Goal: Task Accomplishment & Management: Manage account settings

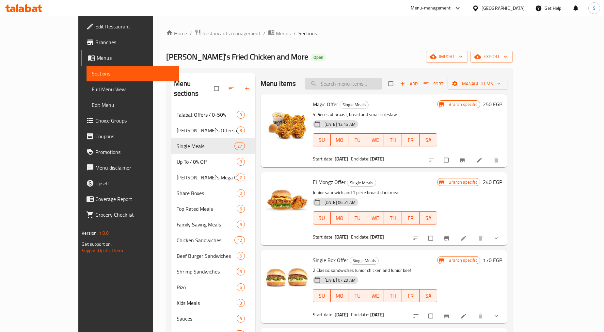
click at [335, 82] on input "search" at bounding box center [343, 83] width 77 height 11
click at [354, 86] on input "search" at bounding box center [343, 83] width 77 height 11
paste input "4x4."
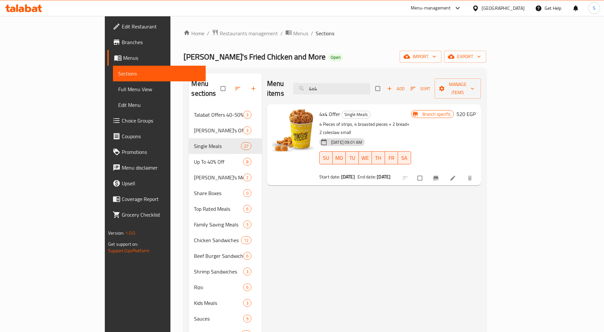
type input "4x4"
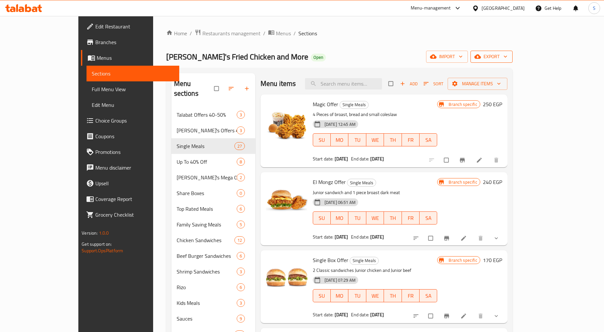
click at [508, 59] on span "export" at bounding box center [492, 57] width 32 height 8
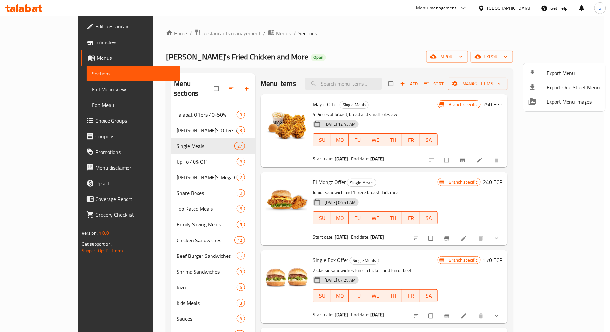
click at [568, 73] on span "Export Menu" at bounding box center [572, 73] width 53 height 8
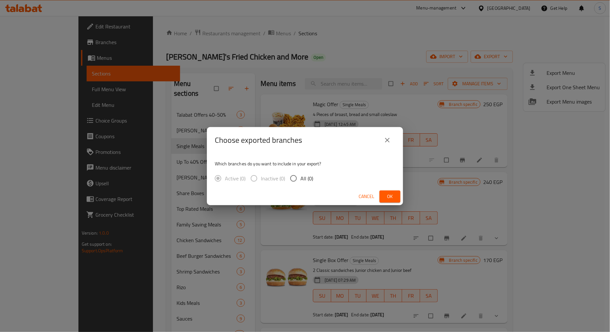
click at [303, 178] on span "All (0)" at bounding box center [306, 178] width 13 height 8
click at [300, 178] on input "All (0)" at bounding box center [293, 178] width 14 height 14
radio input "true"
click at [393, 196] on span "Ok" at bounding box center [389, 196] width 10 height 8
click at [388, 195] on span "Ok" at bounding box center [389, 196] width 10 height 8
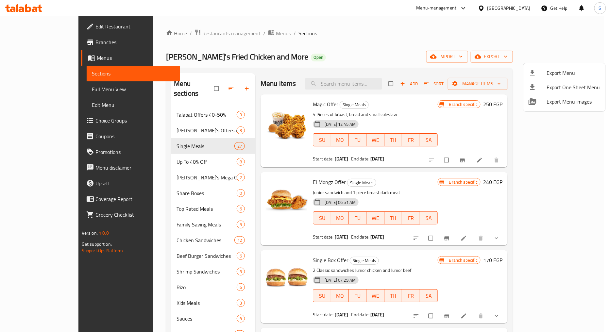
click at [175, 35] on div at bounding box center [305, 166] width 610 height 332
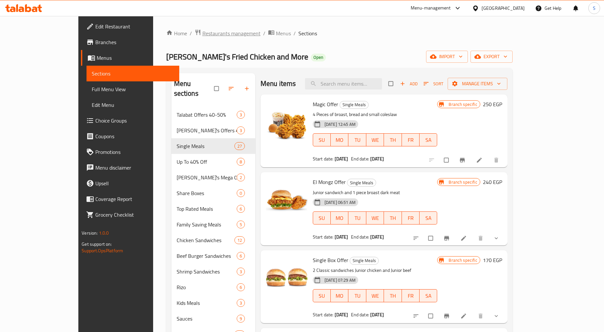
click at [203, 33] on span "Restaurants management" at bounding box center [232, 33] width 58 height 8
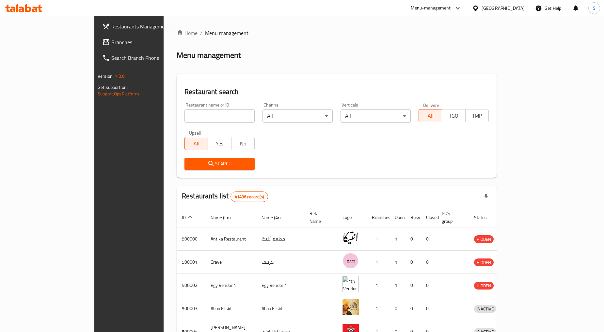
click at [502, 8] on div "Egypt" at bounding box center [498, 8] width 63 height 16
click at [478, 8] on icon at bounding box center [475, 8] width 5 height 6
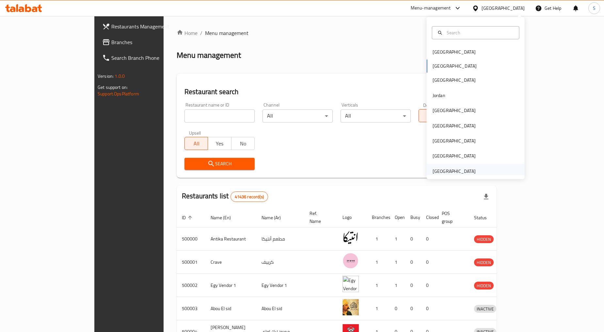
click at [451, 168] on div "[GEOGRAPHIC_DATA]" at bounding box center [454, 171] width 43 height 7
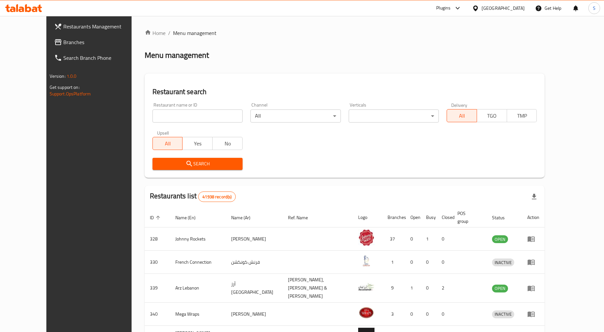
click at [176, 121] on input "search" at bounding box center [198, 115] width 90 height 13
paste input "697105"
type input "697105"
click button "Search" at bounding box center [198, 164] width 90 height 12
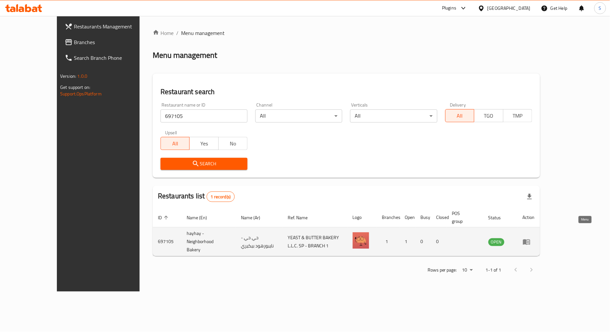
click at [530, 239] on icon "enhanced table" at bounding box center [526, 242] width 7 height 6
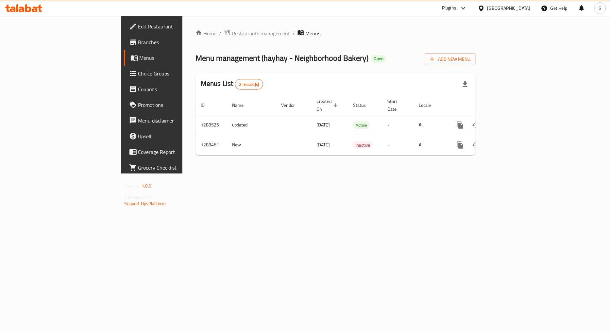
click at [138, 42] on span "Branches" at bounding box center [178, 42] width 80 height 8
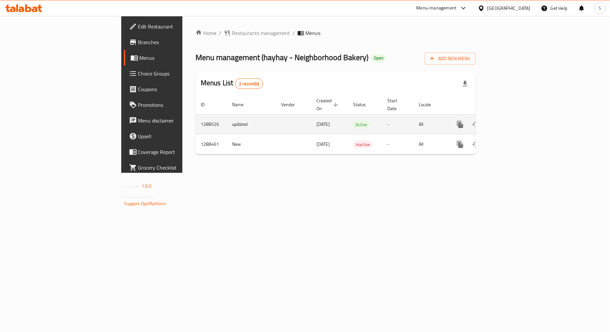
click at [511, 121] on icon "enhanced table" at bounding box center [507, 125] width 8 height 8
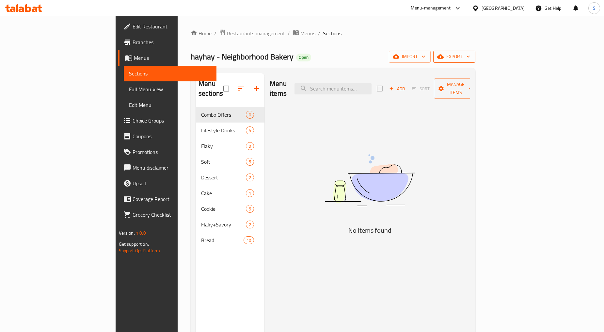
click at [470, 53] on span "export" at bounding box center [455, 57] width 32 height 8
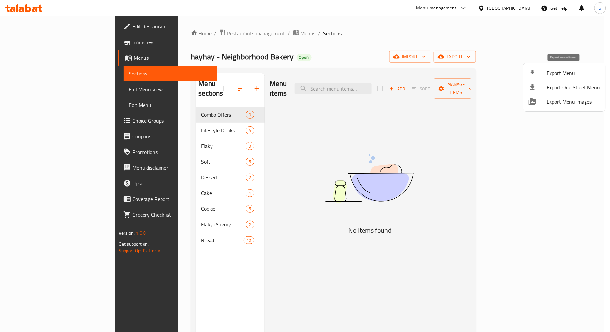
click at [572, 73] on span "Export Menu" at bounding box center [572, 73] width 53 height 8
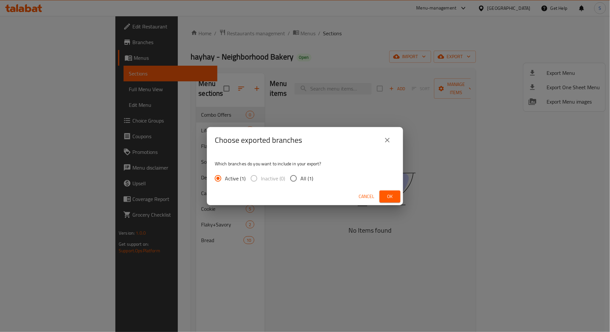
click at [303, 176] on span "All (1)" at bounding box center [306, 178] width 13 height 8
click at [300, 176] on input "All (1)" at bounding box center [293, 178] width 14 height 14
radio input "true"
click at [387, 197] on span "Ok" at bounding box center [389, 196] width 10 height 8
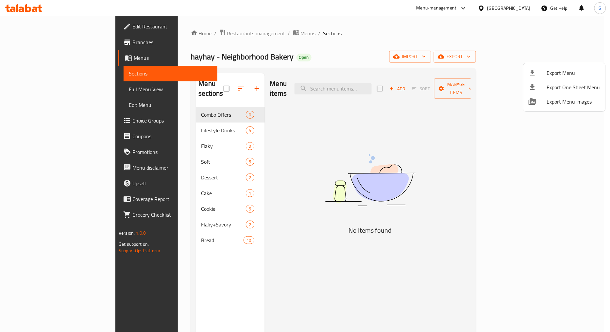
click at [229, 83] on div at bounding box center [305, 166] width 610 height 332
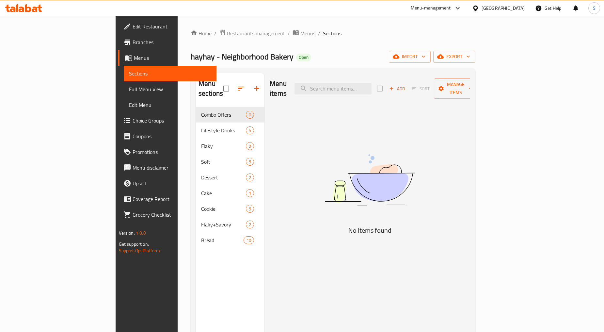
click at [417, 119] on div "Menu items Add Sort Manage items No Items found" at bounding box center [368, 239] width 206 height 332
click at [406, 85] on span "Add" at bounding box center [397, 89] width 18 height 8
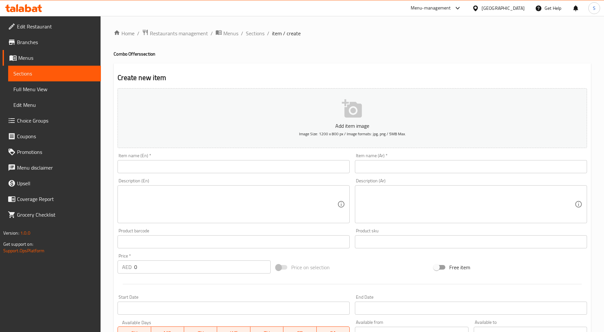
click at [198, 167] on input "text" at bounding box center [234, 166] width 232 height 13
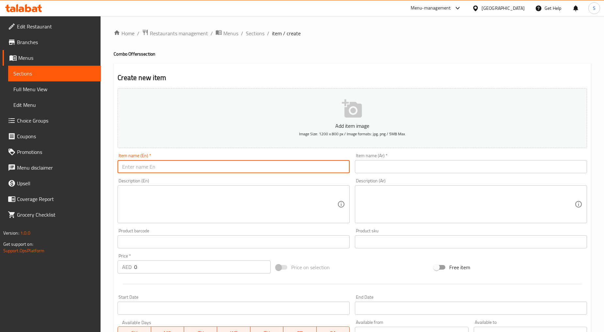
paste input "Enjoy our special Combo UNO- 1 Camel paw + Drinks"
click at [214, 168] on input "Enjoy our special Combo UNO- 1 Camel paw + Drinks" at bounding box center [234, 166] width 232 height 13
click at [226, 168] on input "Enjoy our special Combo UNO- 1 Camel Paw + Drinks" at bounding box center [234, 166] width 232 height 13
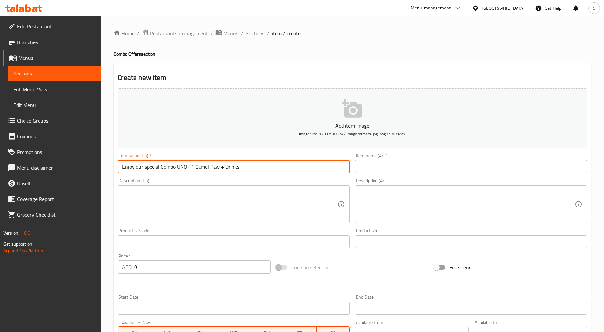
click at [226, 168] on input "Enjoy our special Combo UNO- 1 Camel Paw + Drinks" at bounding box center [234, 166] width 232 height 13
type input "Enjoy our special Combo UNO- 1 Camel Paw + Drinks"
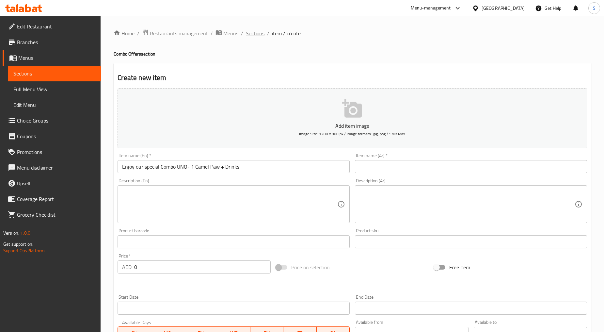
click at [258, 34] on span "Sections" at bounding box center [255, 33] width 19 height 8
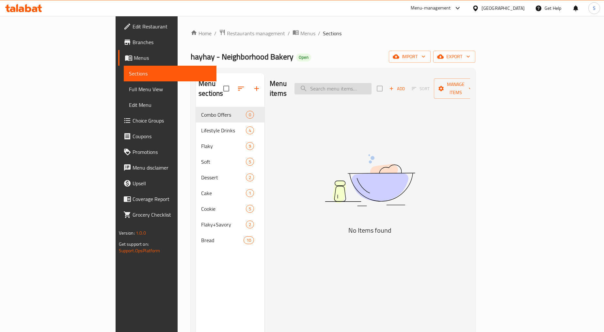
click at [369, 83] on input "search" at bounding box center [333, 88] width 77 height 11
paste input "Camel"
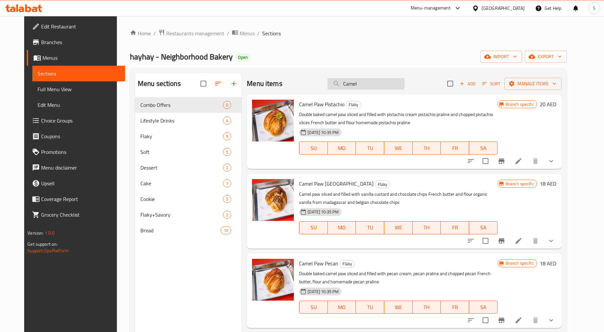
click at [361, 80] on input "Camel" at bounding box center [366, 83] width 77 height 11
paste input "UNO"
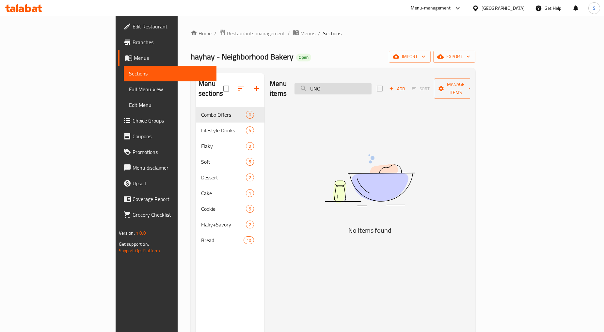
click at [355, 84] on input "UNO" at bounding box center [333, 88] width 77 height 11
click at [365, 86] on input "Uno" at bounding box center [333, 88] width 77 height 11
click at [365, 91] on div "Menu items Uno Add Sort Manage items" at bounding box center [370, 88] width 201 height 31
click at [362, 87] on input "Uno" at bounding box center [333, 88] width 77 height 11
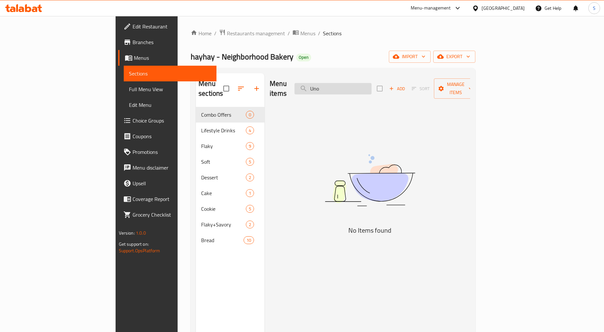
click at [362, 87] on input "Uno" at bounding box center [333, 88] width 77 height 11
paste input "Camel paw"
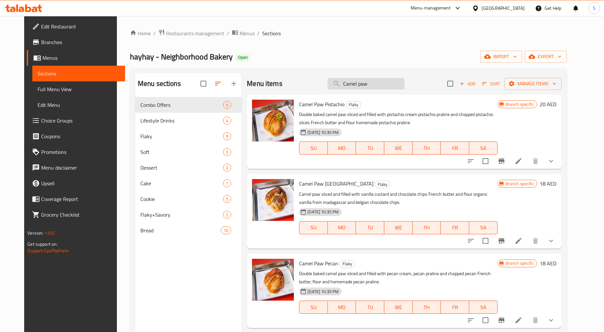
click at [363, 89] on input "Camel paw" at bounding box center [366, 83] width 77 height 11
click at [367, 85] on input "Camel Paw" at bounding box center [366, 83] width 77 height 11
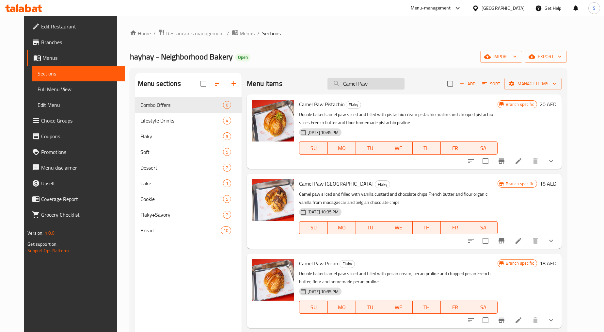
click at [367, 85] on input "Camel Paw" at bounding box center [366, 83] width 77 height 11
paste input "Drinks"
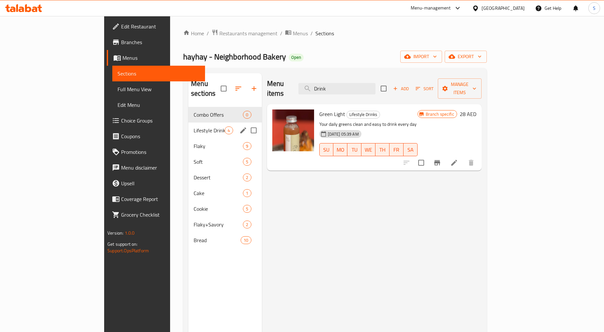
type input "Drink"
click at [188, 125] on div "Lifestyle Drinks 4" at bounding box center [224, 130] width 73 height 16
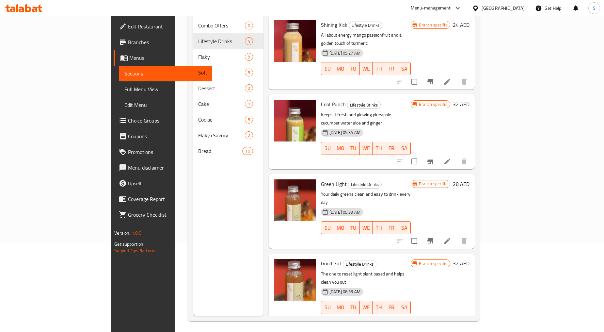
scroll to position [55, 0]
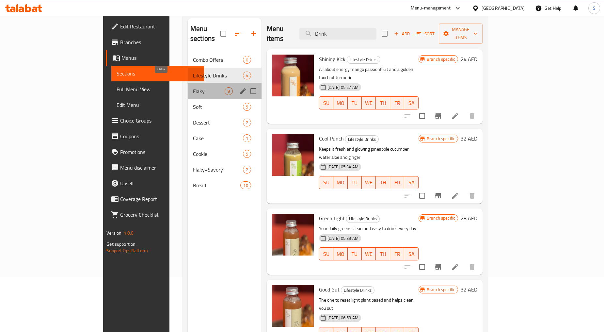
click at [193, 87] on span "Flaky" at bounding box center [209, 91] width 32 height 8
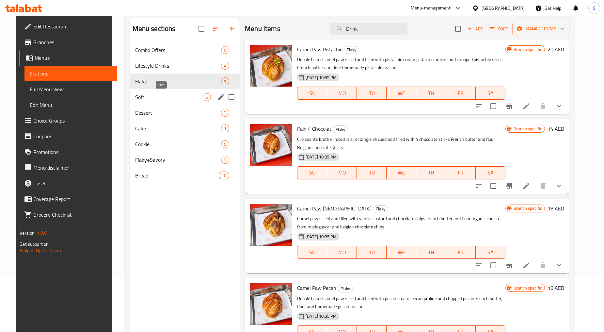
click at [140, 98] on span "Soft" at bounding box center [169, 97] width 68 height 8
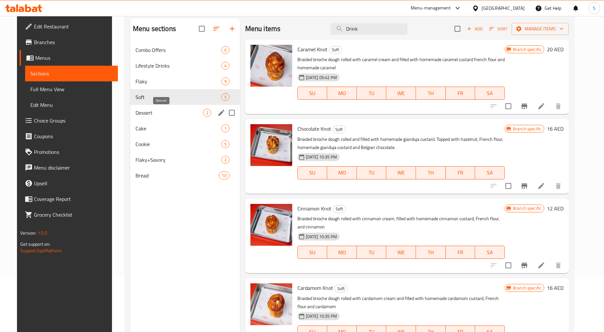
click at [140, 109] on span "Dessert" at bounding box center [170, 113] width 68 height 8
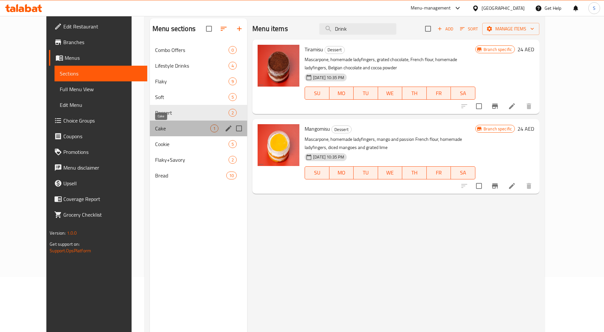
click at [155, 126] on span "Cake" at bounding box center [182, 128] width 55 height 8
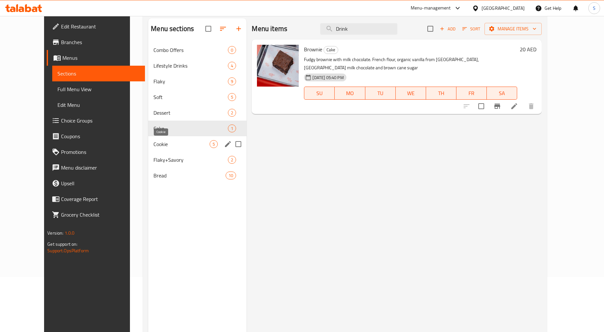
click at [154, 144] on span "Cookie" at bounding box center [182, 144] width 56 height 8
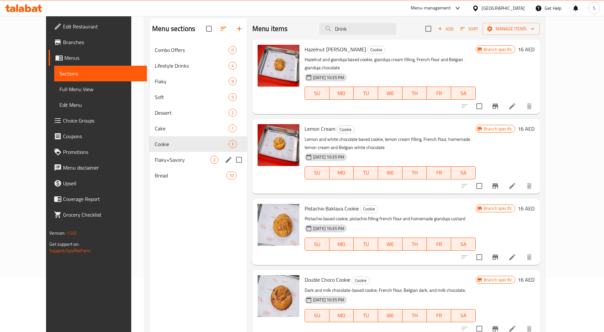
click at [150, 165] on div "Flaky+Savory 2" at bounding box center [199, 160] width 98 height 16
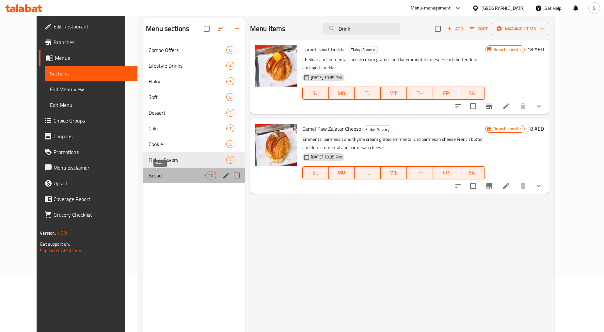
click at [149, 179] on span "Bread" at bounding box center [177, 175] width 57 height 8
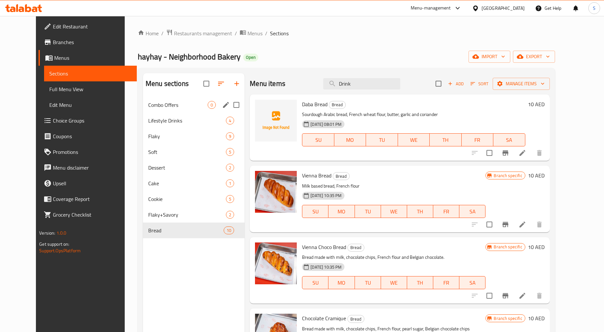
click at [148, 104] on span "Combo Offers" at bounding box center [177, 105] width 59 height 8
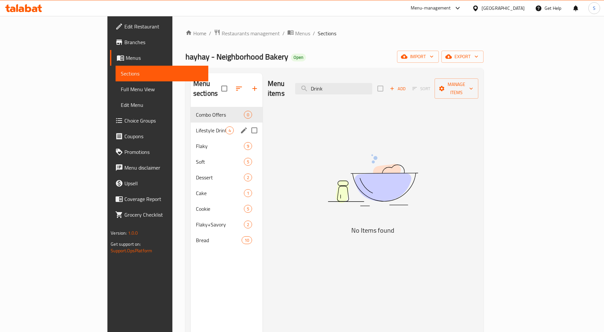
click at [196, 142] on span "Flaky" at bounding box center [220, 146] width 48 height 8
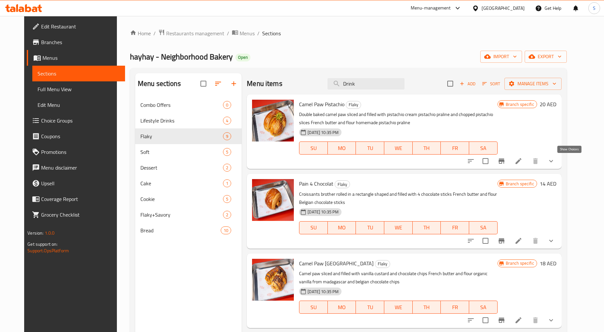
click at [555, 159] on icon "show more" at bounding box center [551, 161] width 8 height 8
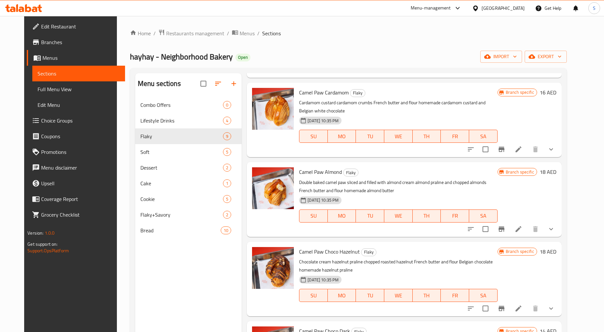
scroll to position [508, 0]
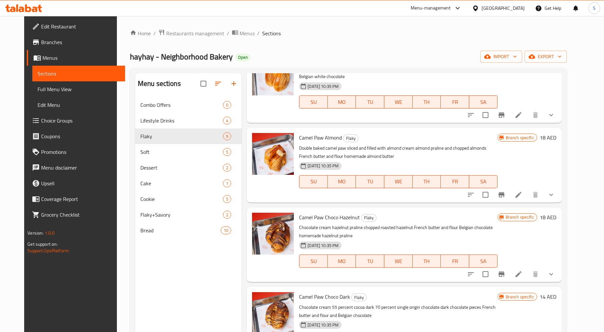
click at [559, 120] on button "show more" at bounding box center [552, 115] width 16 height 16
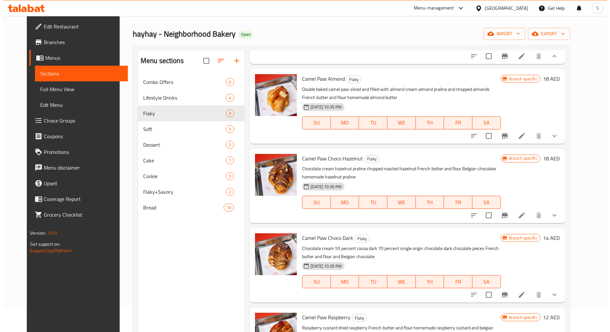
scroll to position [0, 0]
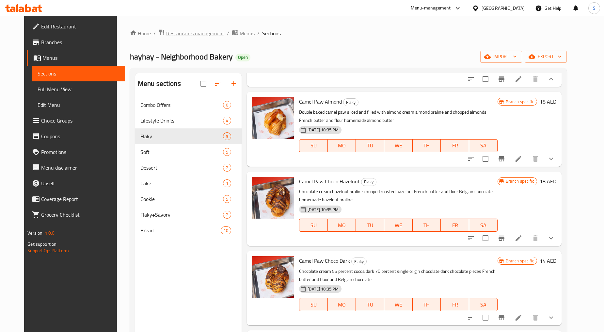
click at [175, 33] on span "Restaurants management" at bounding box center [195, 33] width 58 height 8
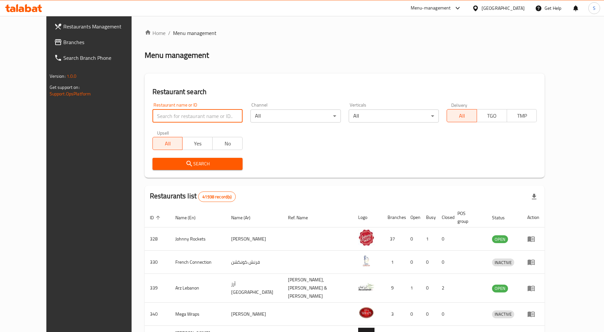
click at [167, 119] on input "search" at bounding box center [198, 115] width 90 height 13
paste input "697105"
type input "697105"
click button "Search" at bounding box center [198, 164] width 90 height 12
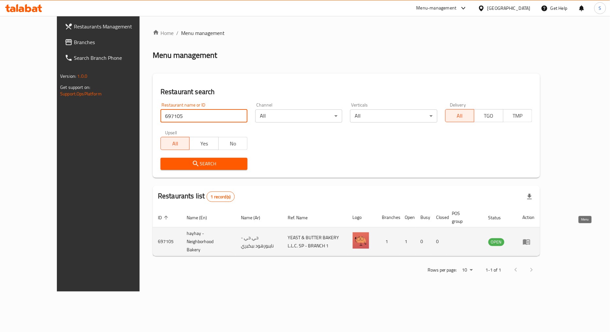
click at [530, 239] on icon "enhanced table" at bounding box center [526, 242] width 7 height 6
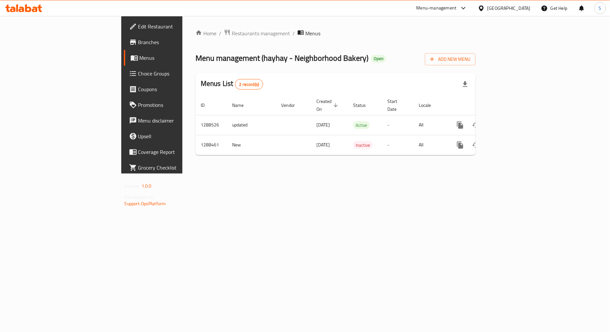
click at [138, 39] on span "Branches" at bounding box center [178, 42] width 80 height 8
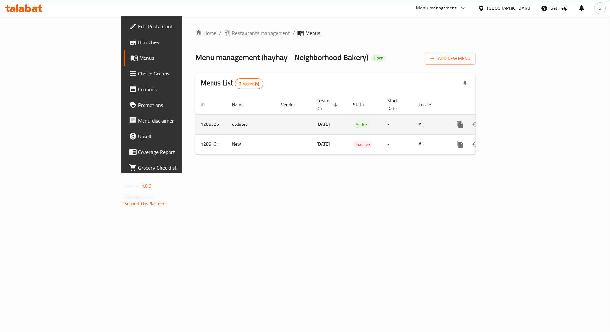
click at [515, 122] on link "enhanced table" at bounding box center [507, 125] width 16 height 16
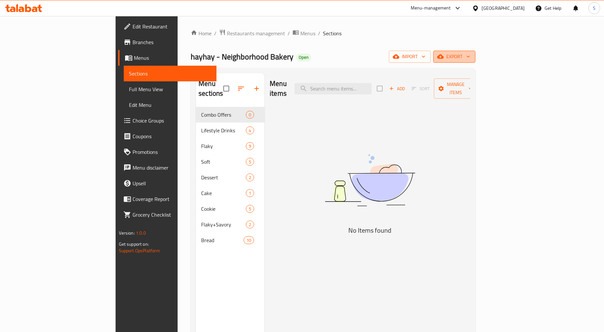
click at [470, 54] on span "export" at bounding box center [455, 57] width 32 height 8
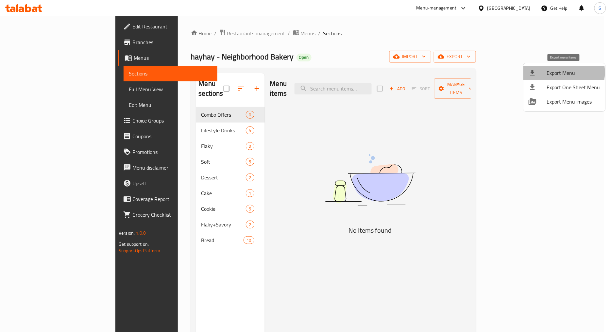
click at [554, 72] on span "Export Menu" at bounding box center [572, 73] width 53 height 8
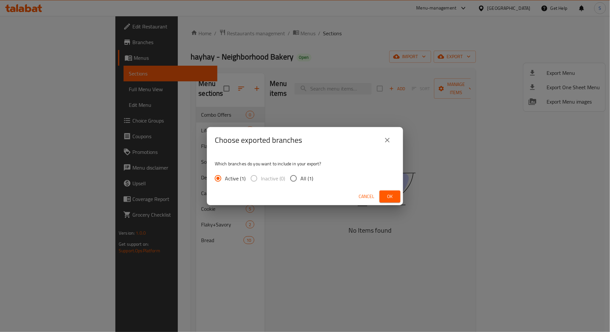
click at [295, 180] on input "All (1)" at bounding box center [293, 178] width 14 height 14
radio input "true"
click at [390, 198] on span "Ok" at bounding box center [389, 196] width 10 height 8
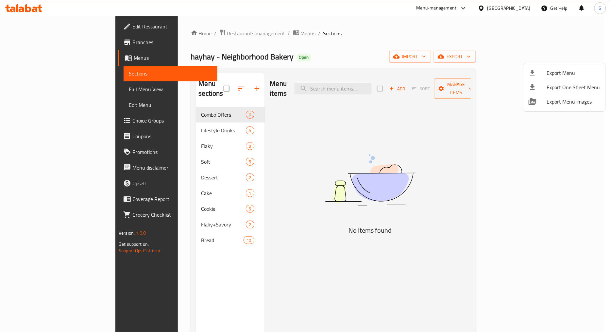
click at [386, 82] on div at bounding box center [305, 166] width 610 height 332
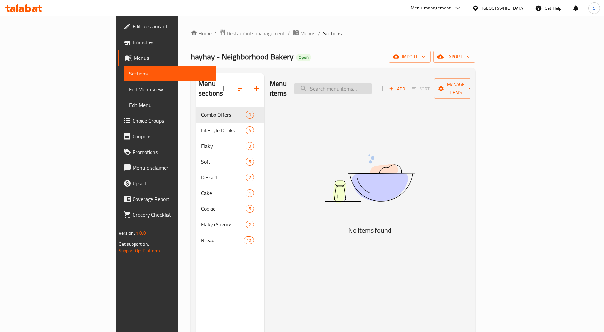
click at [372, 84] on input "search" at bounding box center [333, 88] width 77 height 11
paste input "camel paws"
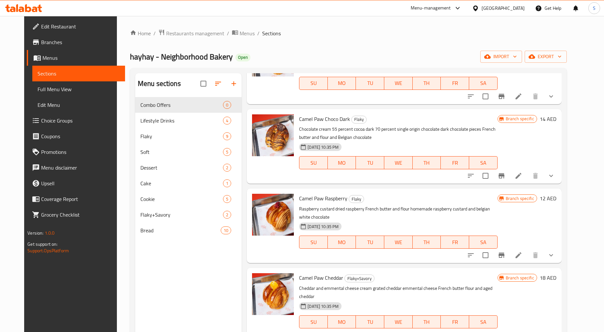
scroll to position [91, 0]
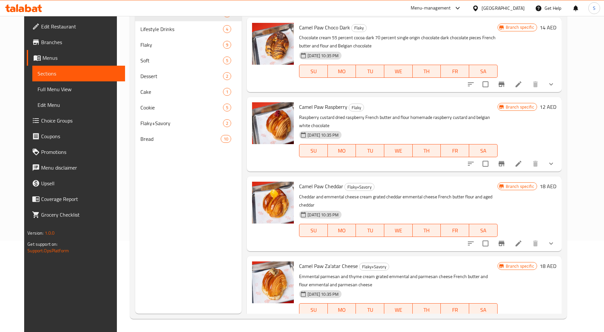
type input "camel paw"
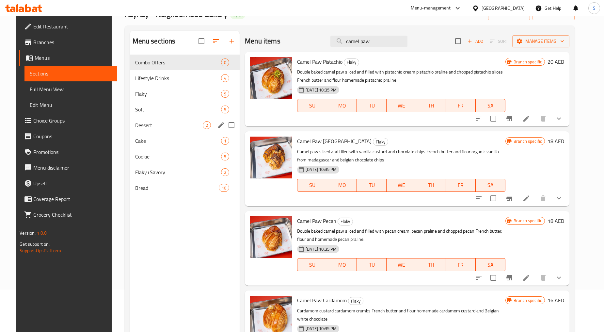
scroll to position [0, 0]
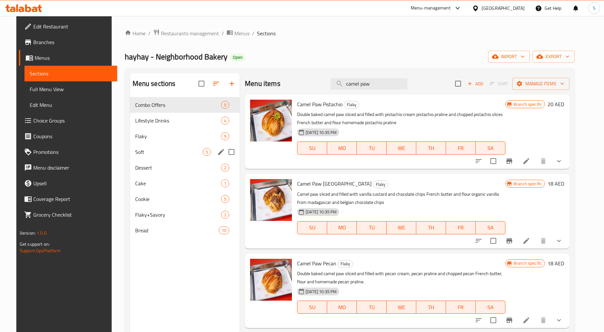
click at [146, 152] on span "Soft" at bounding box center [169, 152] width 68 height 8
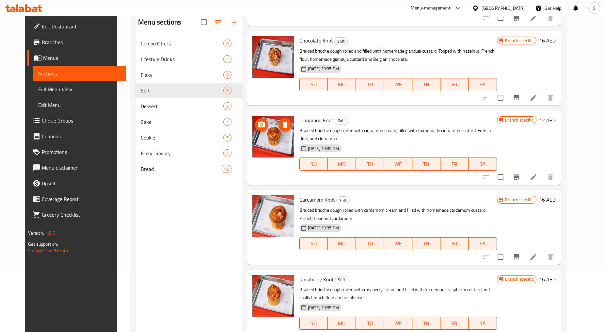
scroll to position [91, 0]
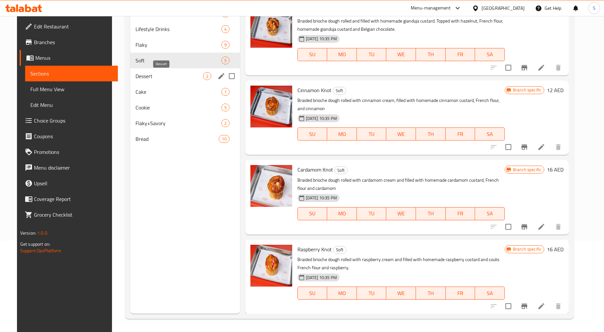
click at [136, 78] on span "Dessert" at bounding box center [170, 76] width 68 height 8
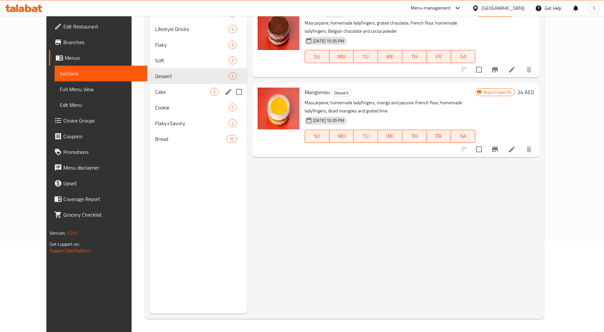
click at [155, 89] on span "Cake" at bounding box center [182, 92] width 55 height 8
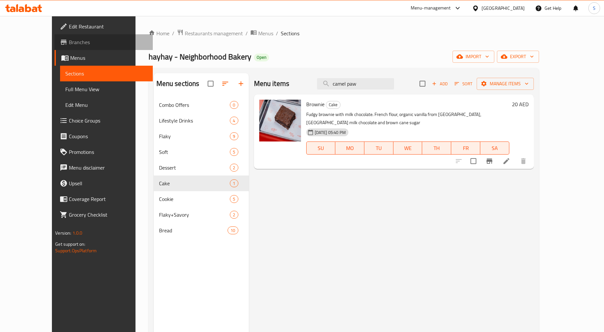
click at [69, 41] on span "Branches" at bounding box center [108, 42] width 79 height 8
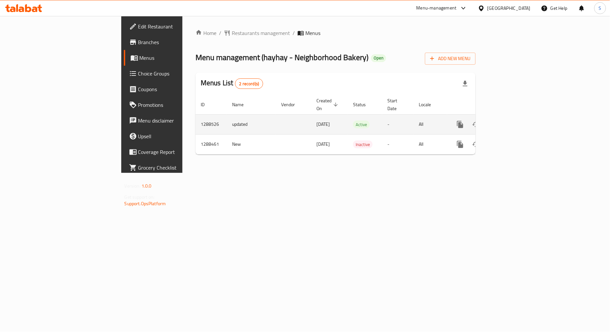
click at [511, 121] on icon "enhanced table" at bounding box center [507, 125] width 8 height 8
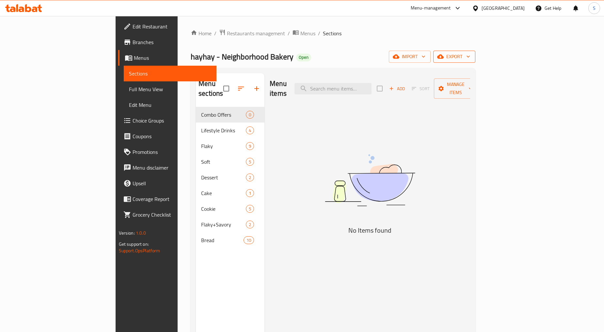
click at [470, 54] on span "export" at bounding box center [455, 57] width 32 height 8
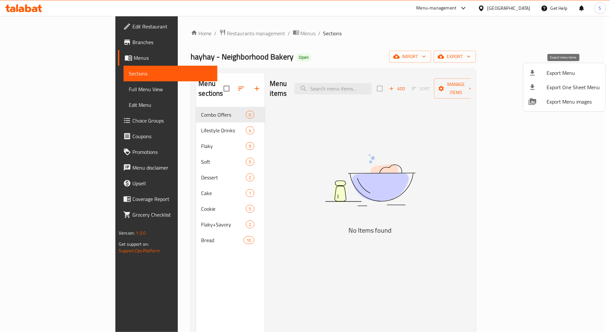
click at [570, 71] on span "Export Menu" at bounding box center [572, 73] width 53 height 8
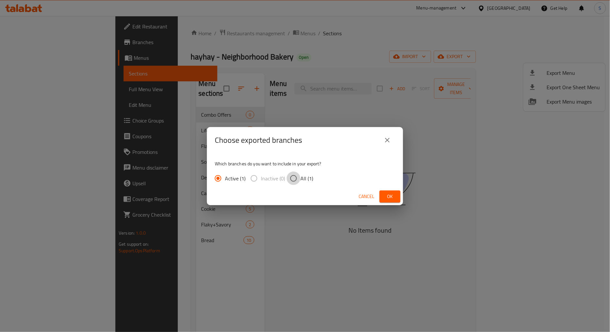
click at [294, 177] on input "All (1)" at bounding box center [293, 178] width 14 height 14
radio input "true"
click at [384, 194] on span "Ok" at bounding box center [389, 196] width 10 height 8
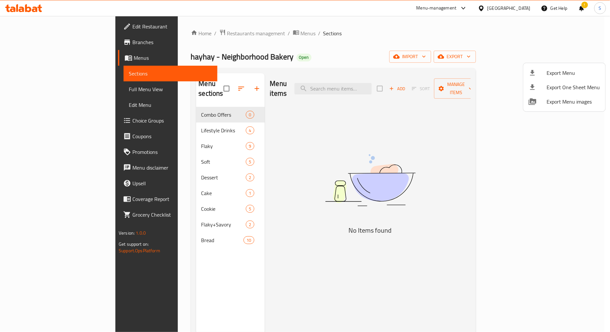
click at [359, 86] on div at bounding box center [305, 166] width 610 height 332
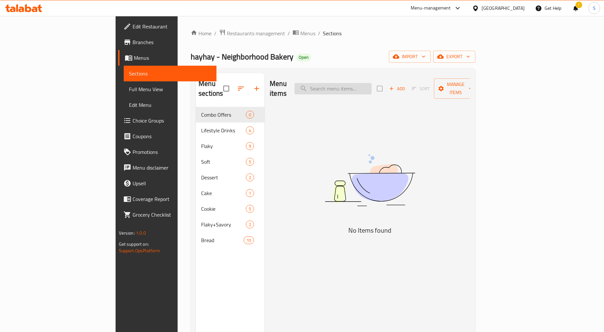
click at [360, 86] on input "search" at bounding box center [333, 88] width 77 height 11
paste input "camel paws"
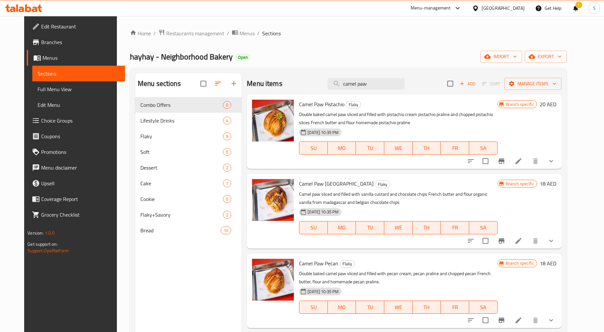
type input "camel paw"
click at [27, 47] on link "Branches" at bounding box center [76, 42] width 98 height 16
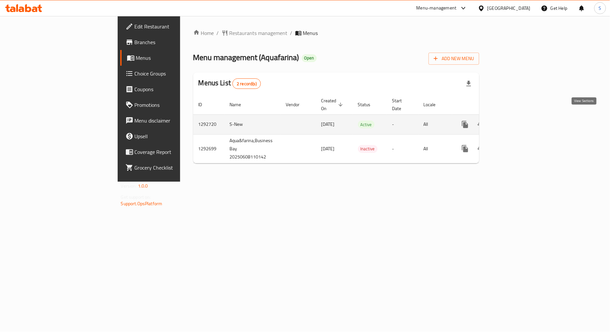
click at [516, 121] on icon "enhanced table" at bounding box center [512, 125] width 8 height 8
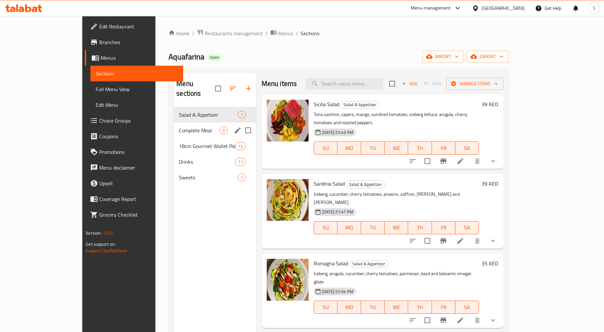
click at [174, 122] on div "Complete Meal 0" at bounding box center [215, 130] width 82 height 16
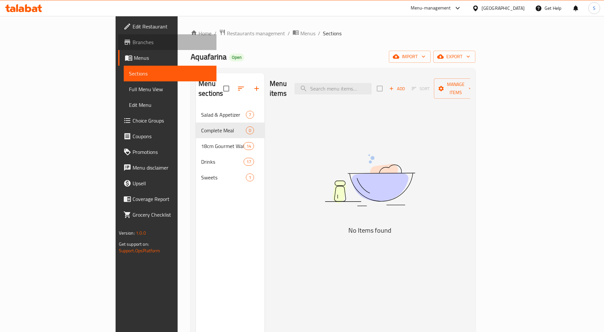
click at [133, 40] on span "Branches" at bounding box center [172, 42] width 79 height 8
